Goal: Obtain resource: Obtain resource

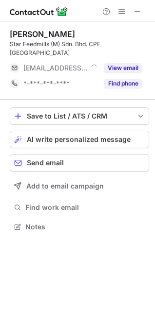
scroll to position [212, 155]
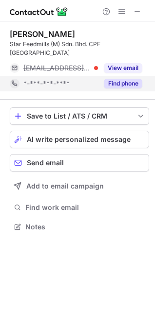
click at [128, 79] on button "Find phone" at bounding box center [123, 84] width 38 height 10
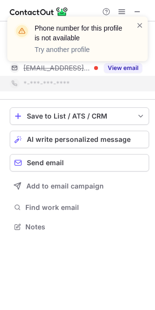
click at [139, 33] on div at bounding box center [140, 38] width 8 height 37
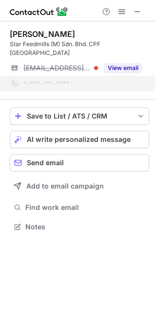
click at [139, 28] on span at bounding box center [140, 25] width 8 height 10
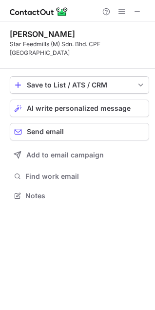
scroll to position [181, 155]
click at [139, 13] on span at bounding box center [137, 12] width 8 height 8
click at [141, 15] on span at bounding box center [137, 12] width 8 height 8
